Goal: Information Seeking & Learning: Check status

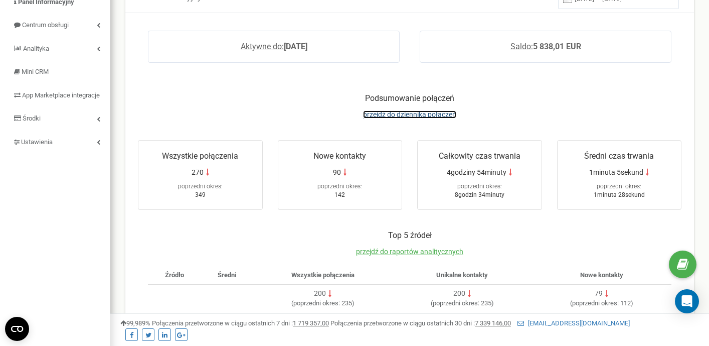
click at [403, 114] on span "przejdź do dziennika połączeń" at bounding box center [409, 114] width 93 height 8
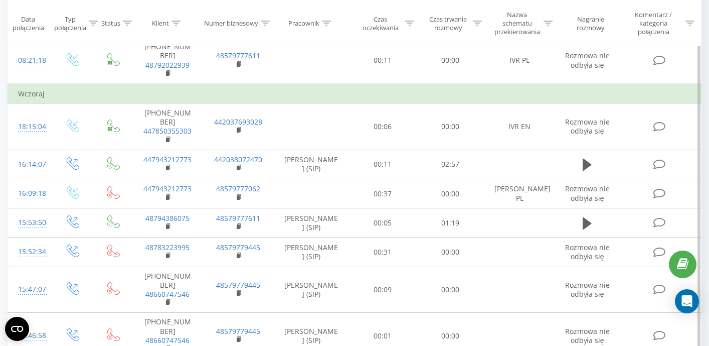
scroll to position [745, 0]
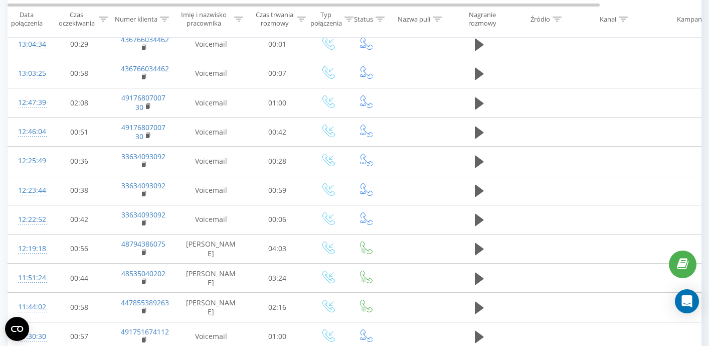
scroll to position [595, 0]
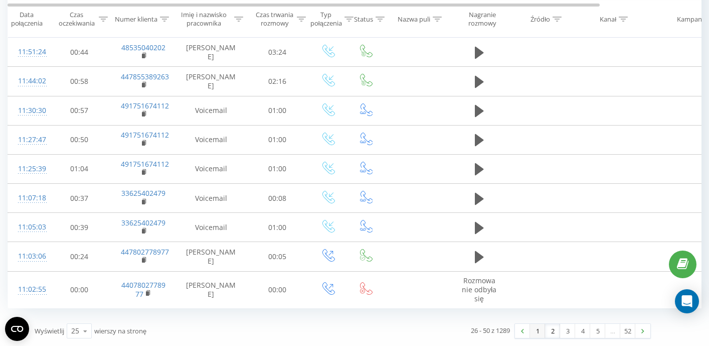
click at [538, 330] on link "1" at bounding box center [537, 331] width 15 height 14
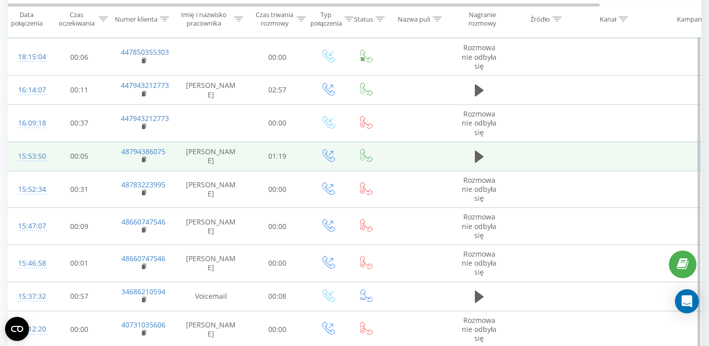
click at [31, 158] on div "15:53:50" at bounding box center [28, 156] width 20 height 20
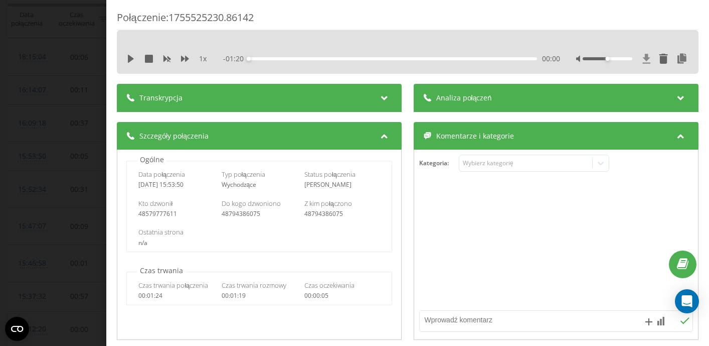
click at [647, 60] on icon at bounding box center [647, 59] width 8 height 10
click at [43, 146] on div "Połączenie : 1755525230.86142 1 x - 01:20 00:00 00:00 Transkrypcja Aby móc anal…" at bounding box center [354, 173] width 709 height 346
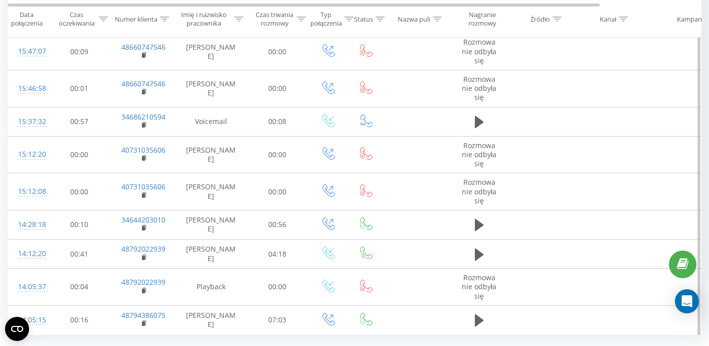
scroll to position [677, 0]
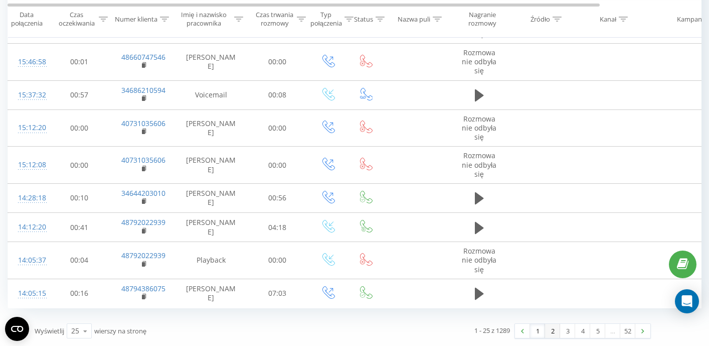
click at [551, 333] on link "2" at bounding box center [552, 331] width 15 height 14
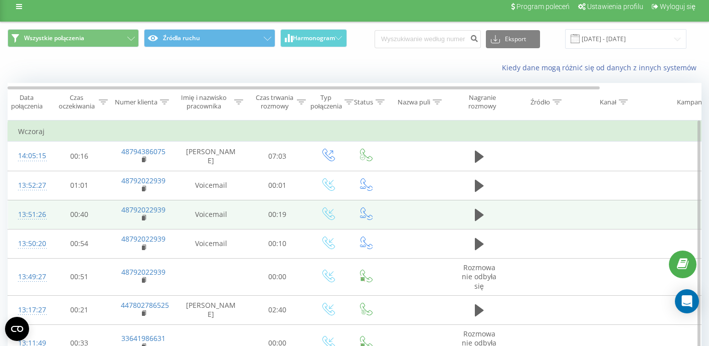
scroll to position [63, 0]
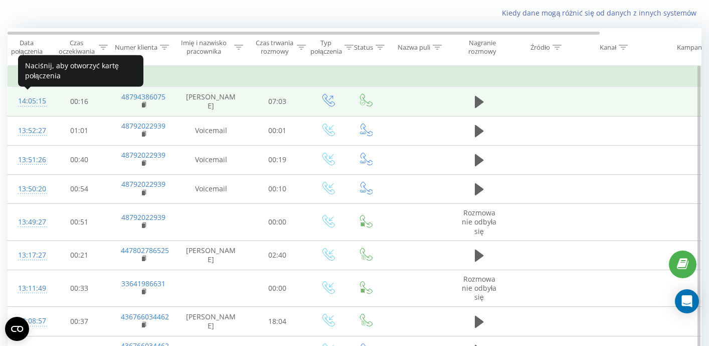
click at [38, 99] on div "14:05:15" at bounding box center [28, 101] width 20 height 20
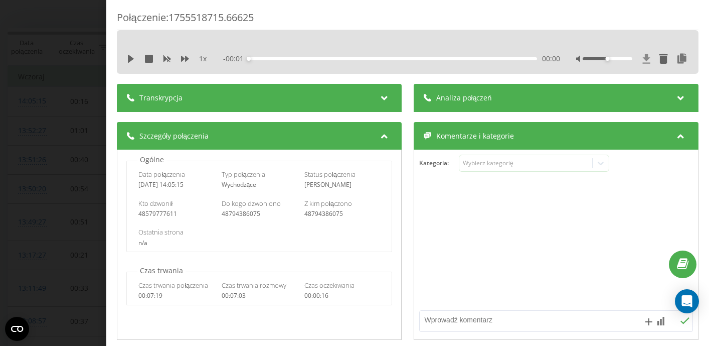
click at [645, 58] on icon at bounding box center [647, 59] width 8 height 10
